Goal: Information Seeking & Learning: Learn about a topic

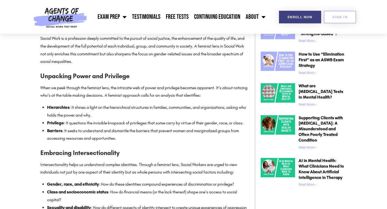
scroll to position [338, 0]
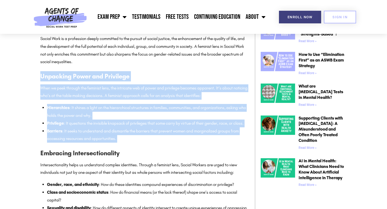
drag, startPoint x: 40, startPoint y: 78, endPoint x: 143, endPoint y: 143, distance: 121.4
copy div "Unpacking Power and Privilege When we peek through the feminist lens, the intri…"
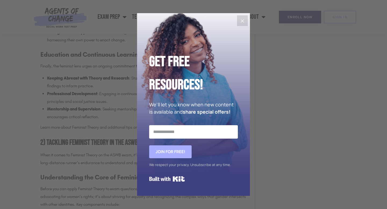
scroll to position [816, 0]
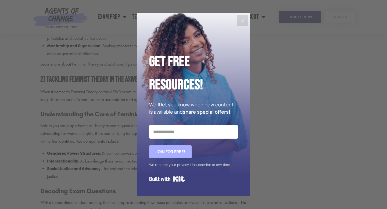
click at [240, 21] on icon "Close" at bounding box center [242, 21] width 6 height 6
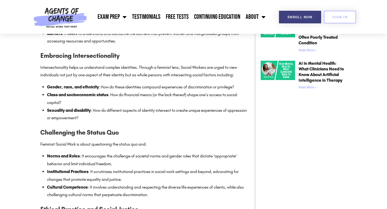
scroll to position [438, 0]
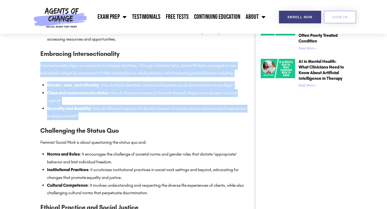
drag, startPoint x: 104, startPoint y: 117, endPoint x: 39, endPoint y: 66, distance: 82.2
copy div "Intersectionality helps us understand complex identities. Through a feminist le…"
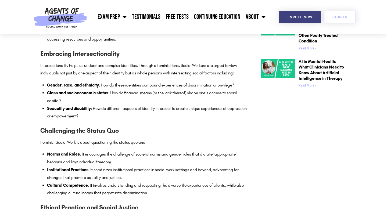
click at [163, 144] on p "Feminist Social Work is about questioning the status quo and:" at bounding box center [144, 143] width 209 height 8
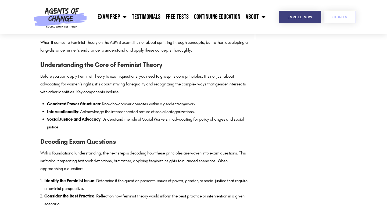
scroll to position [824, 0]
